Goal: Information Seeking & Learning: Learn about a topic

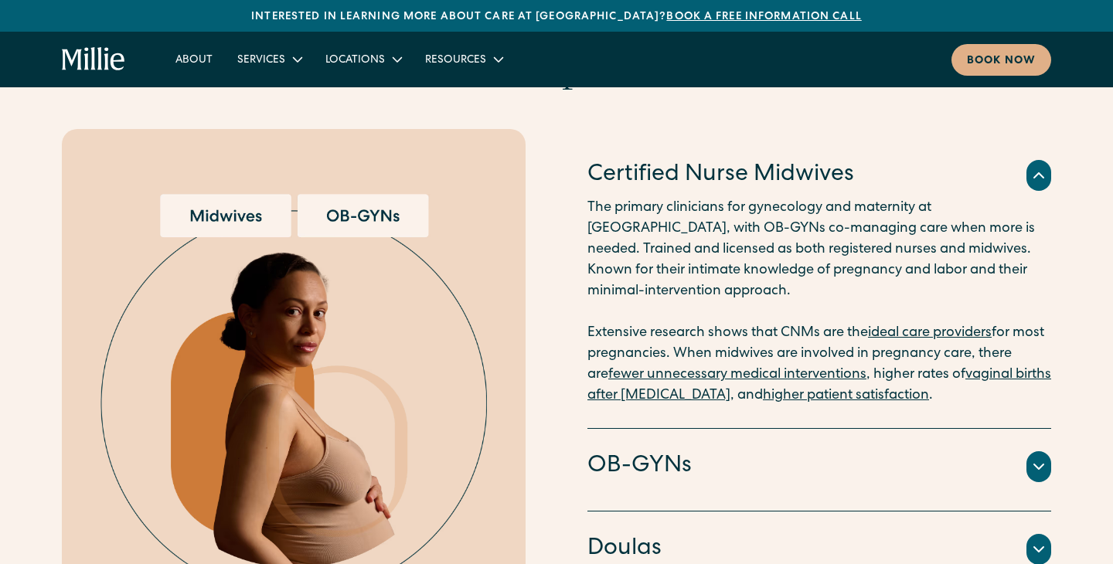
scroll to position [1594, 0]
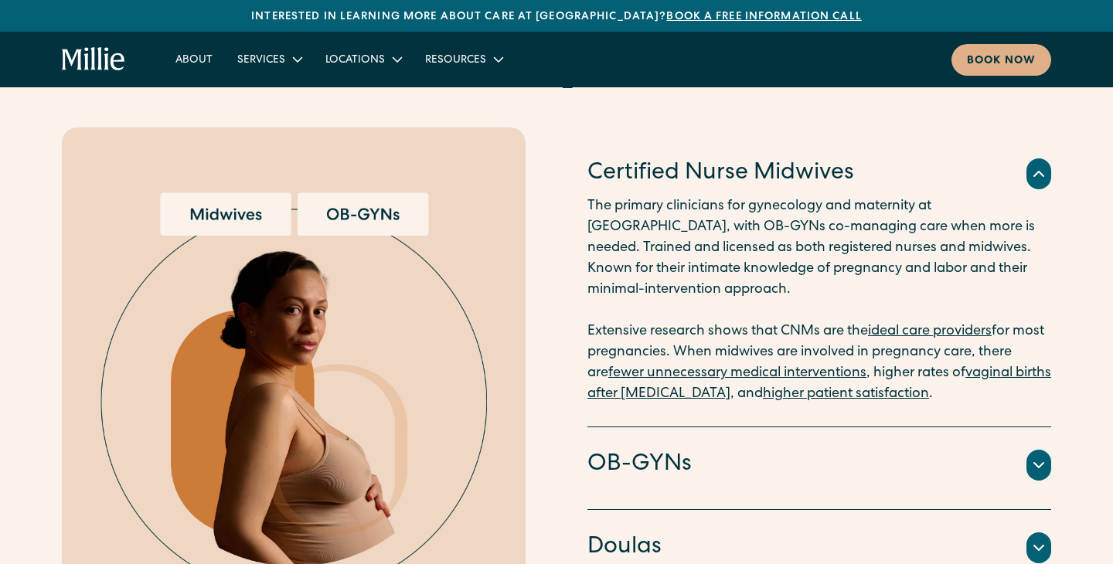
click at [904, 164] on div "Certified Nurse Midwives" at bounding box center [820, 174] width 464 height 32
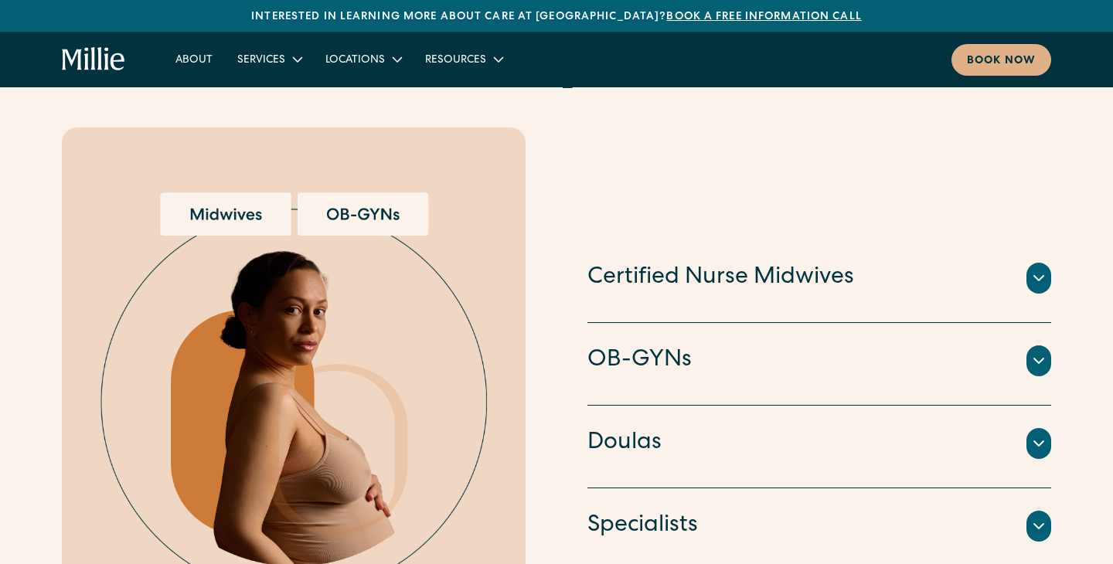
click at [836, 345] on div "OB-GYNs" at bounding box center [820, 361] width 464 height 32
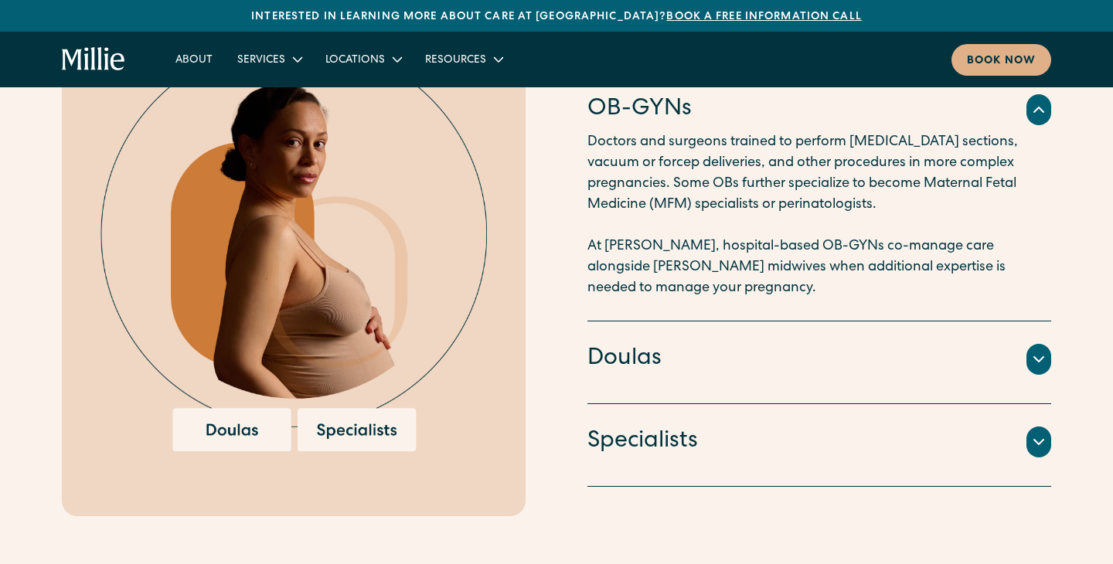
scroll to position [1775, 0]
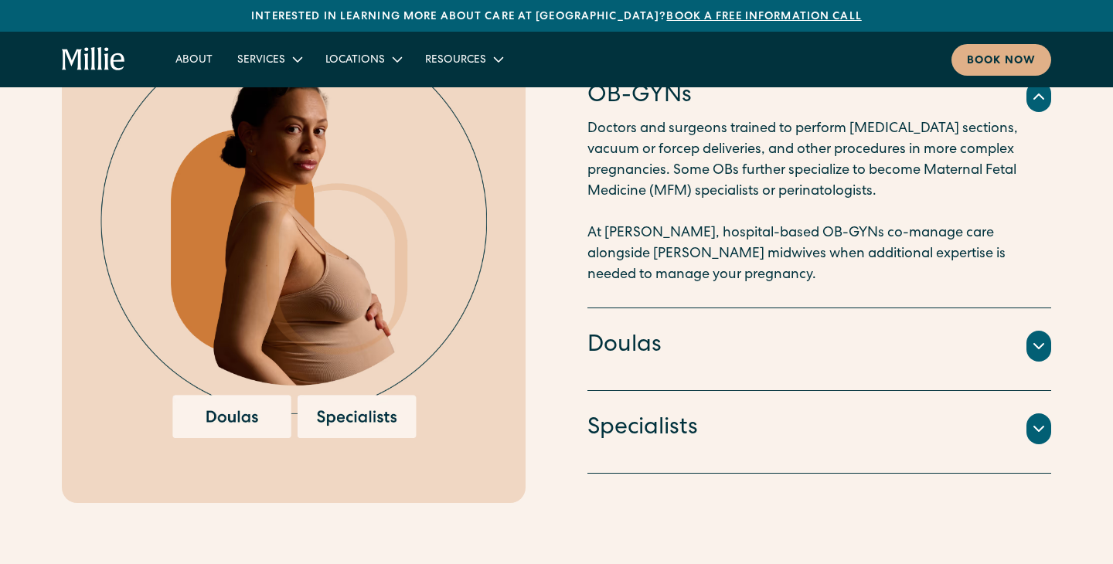
click at [836, 337] on div "Doulas" at bounding box center [820, 346] width 464 height 32
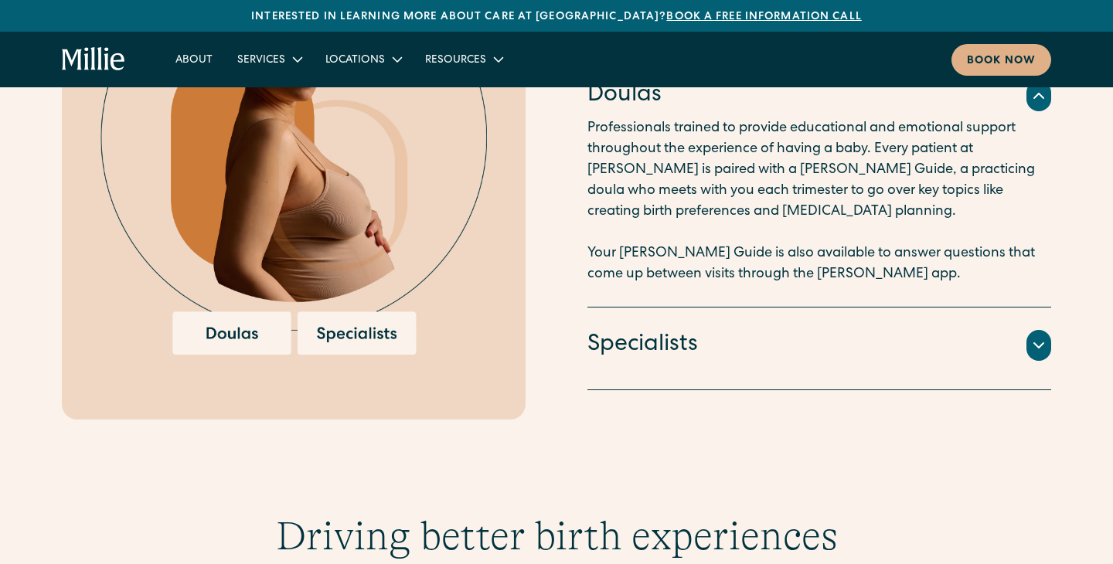
scroll to position [1861, 0]
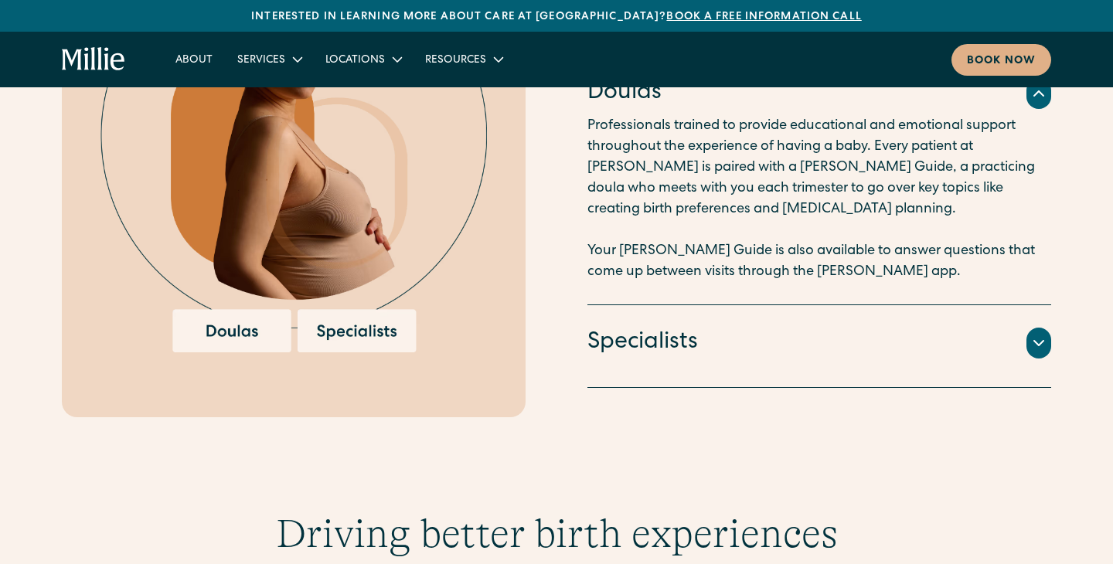
click at [835, 337] on div "Specialists" at bounding box center [820, 343] width 464 height 32
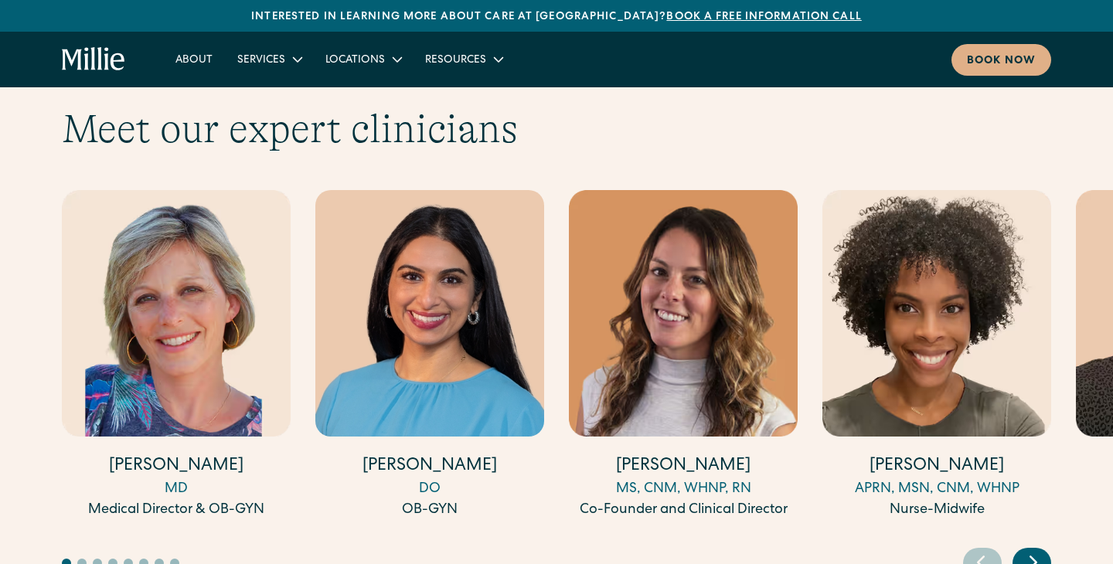
scroll to position [4245, 0]
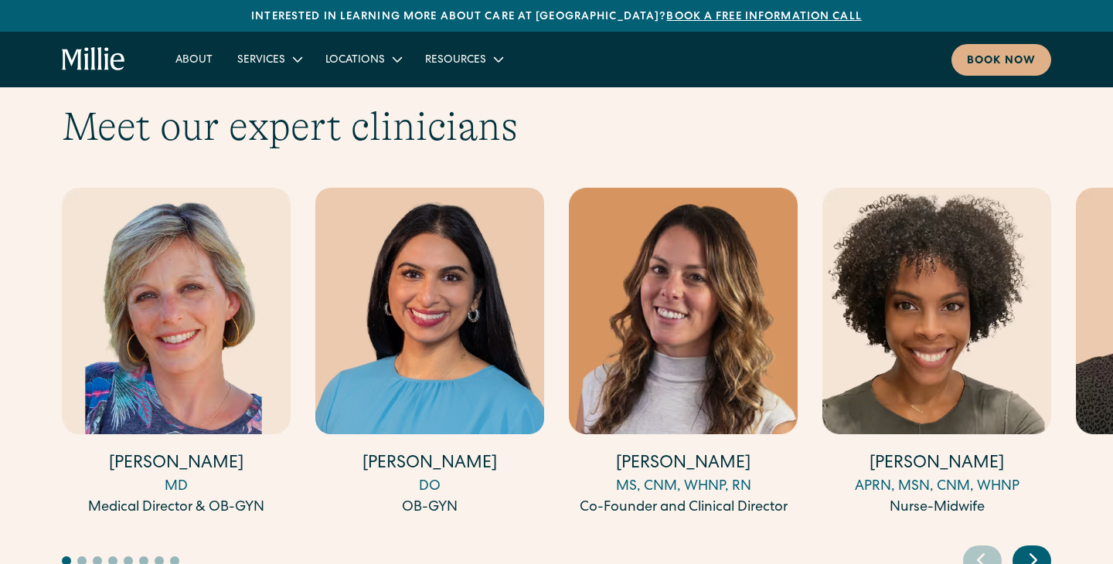
click at [1041, 548] on icon "Next slide" at bounding box center [1033, 560] width 23 height 24
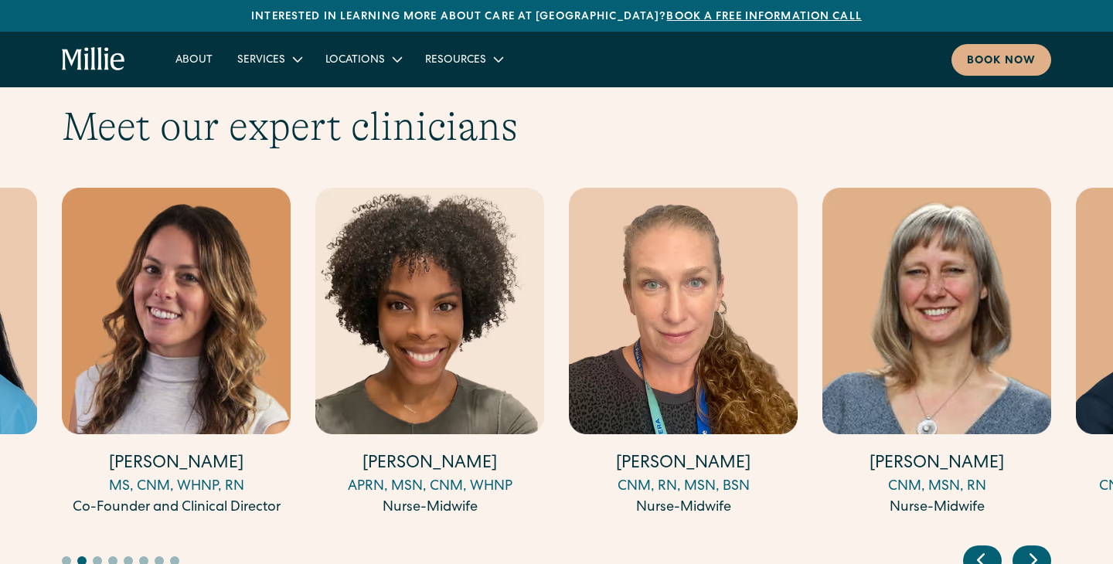
click at [1041, 548] on icon "Next slide" at bounding box center [1033, 560] width 23 height 24
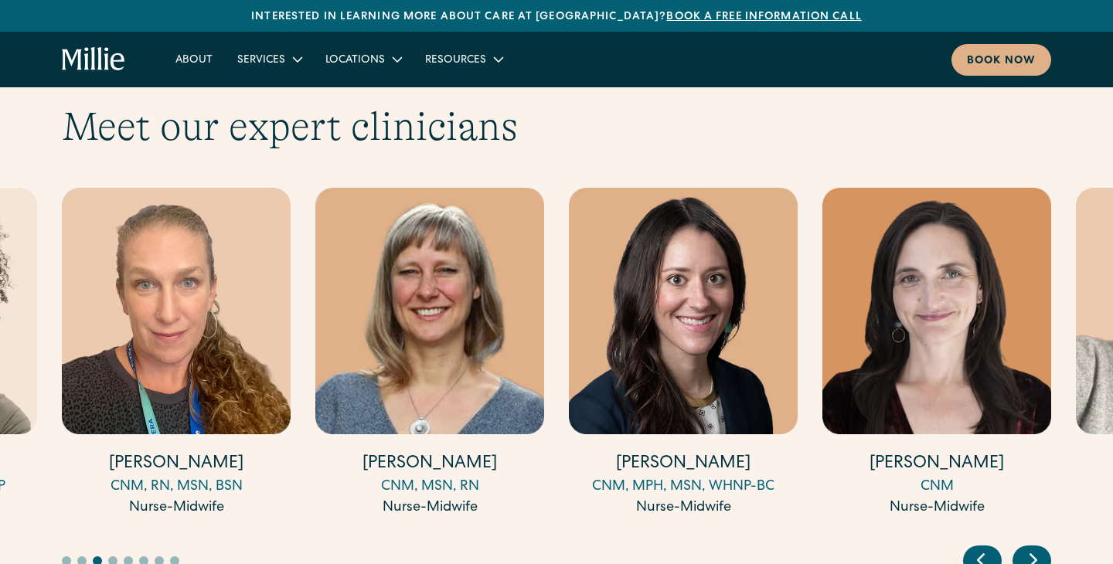
click at [1041, 548] on icon "Next slide" at bounding box center [1033, 560] width 23 height 24
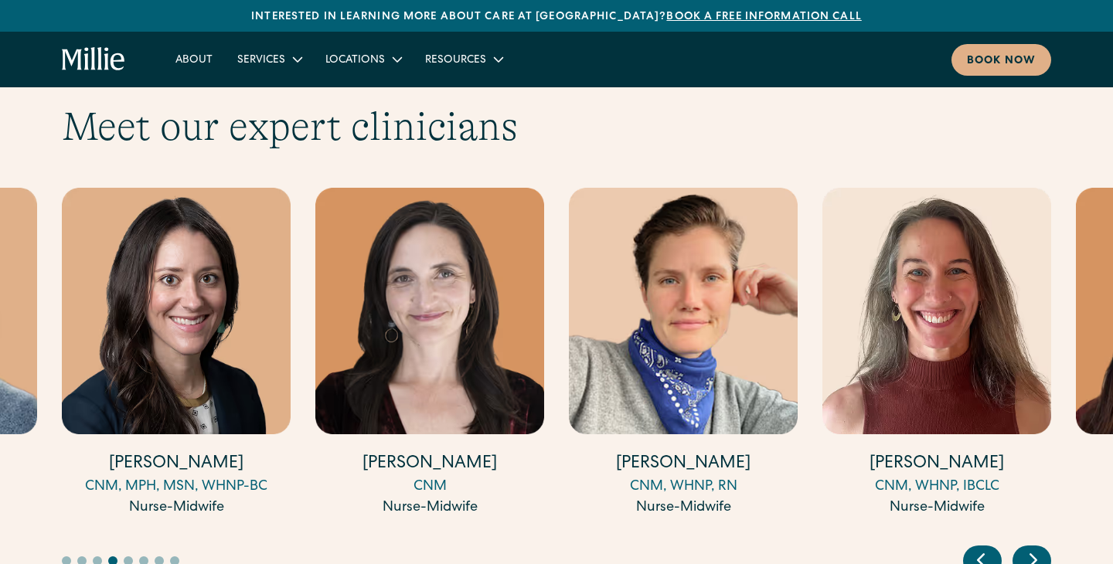
click at [1041, 548] on icon "Next slide" at bounding box center [1033, 560] width 23 height 24
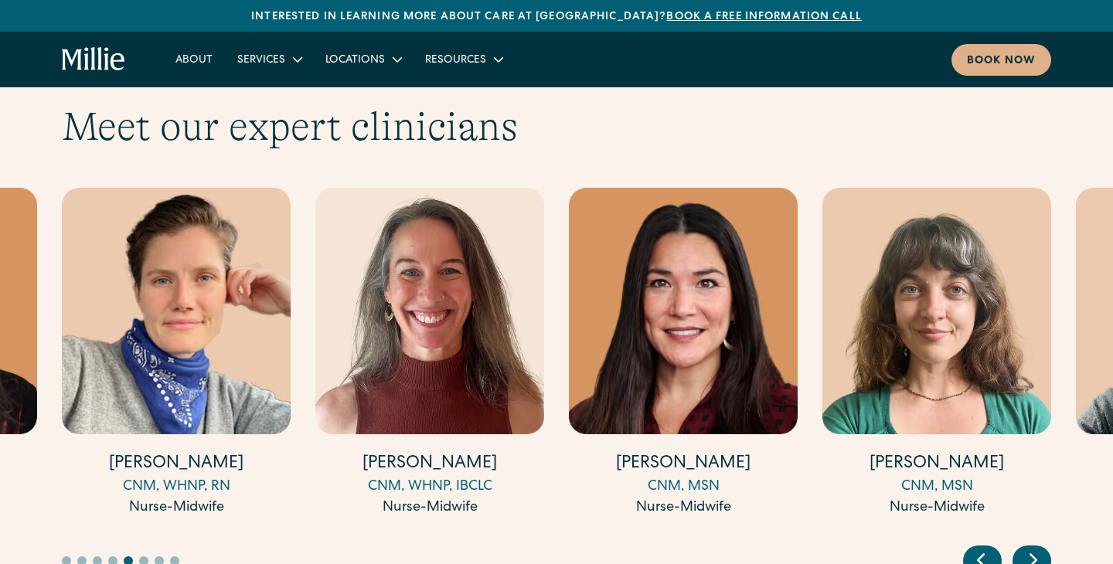
click at [1041, 548] on icon "Next slide" at bounding box center [1033, 560] width 23 height 24
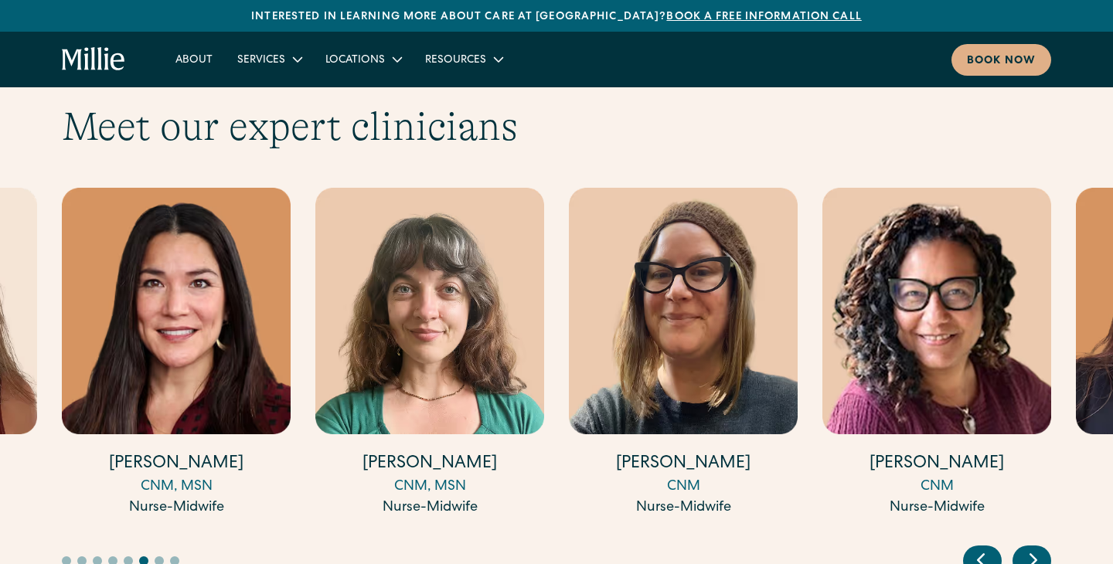
click at [1041, 548] on icon "Next slide" at bounding box center [1033, 560] width 23 height 24
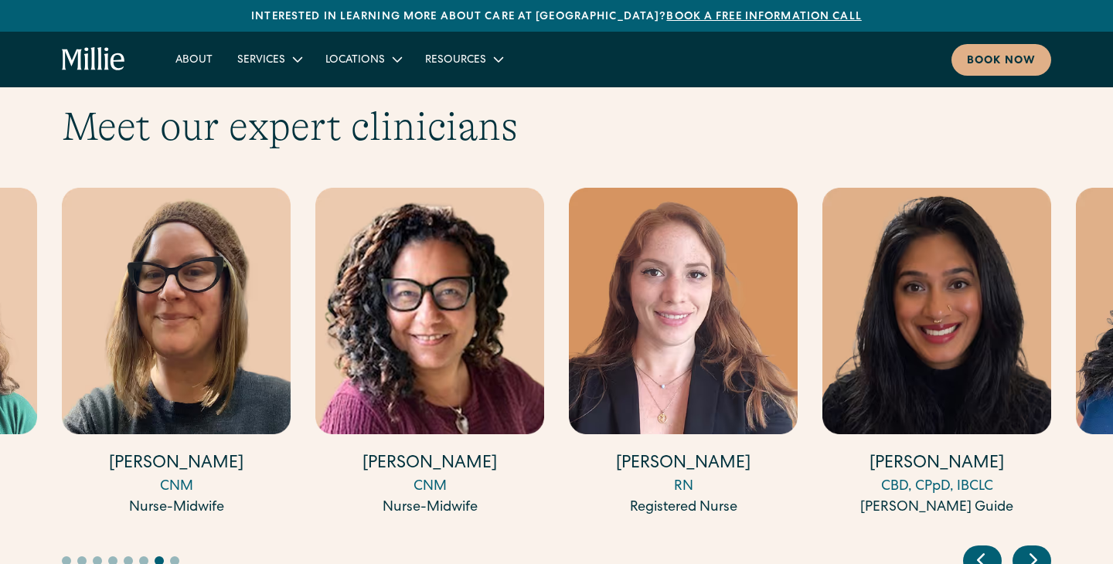
click at [1041, 548] on icon "Next slide" at bounding box center [1033, 560] width 23 height 24
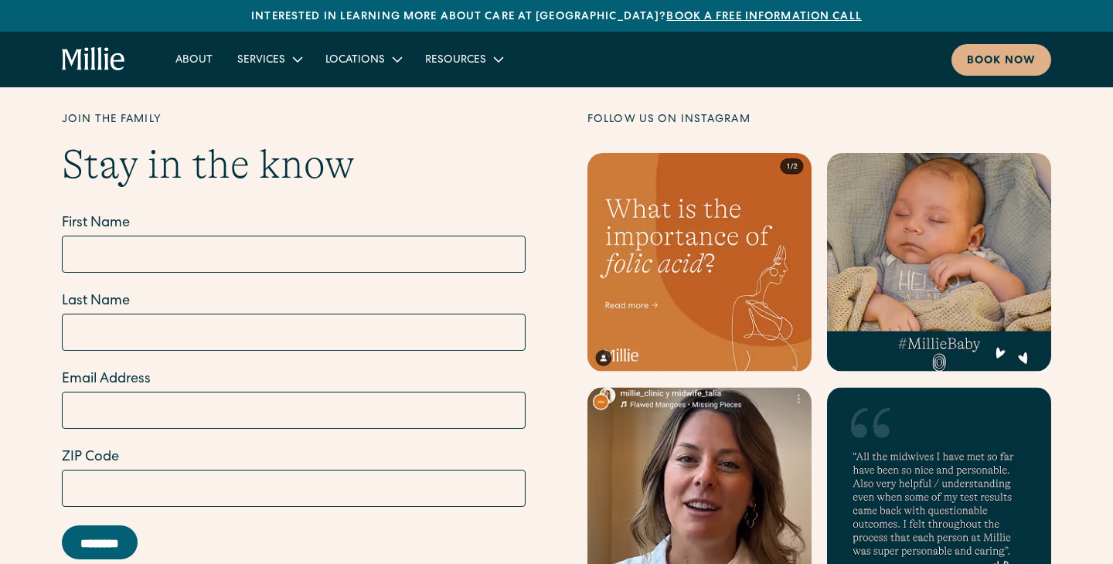
scroll to position [6011, 0]
